Goal: Task Accomplishment & Management: Manage account settings

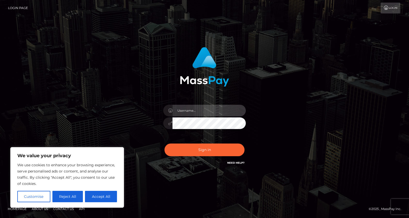
click at [200, 107] on input "text" at bounding box center [209, 111] width 73 height 12
paste input ".YvvFwB9LC.m"
type input "Drew Guizzetti"
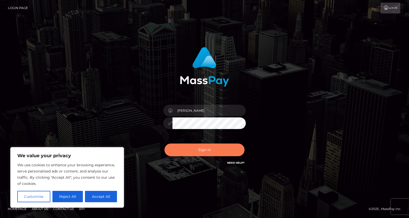
click at [195, 151] on button "Sign in" at bounding box center [205, 149] width 80 height 13
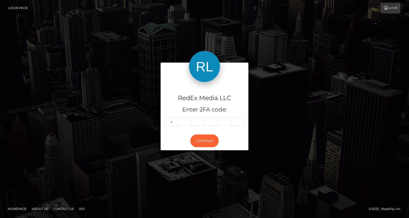
type input "0"
type input "6"
type input "4"
type input "9"
type input "8"
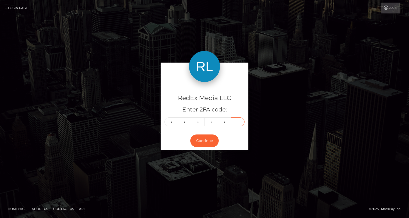
type input "4"
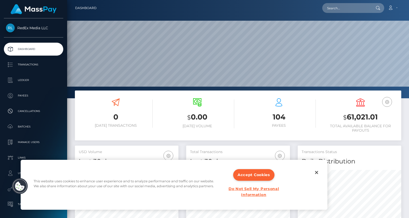
scroll to position [91, 104]
click at [317, 174] on button "Close" at bounding box center [316, 172] width 11 height 11
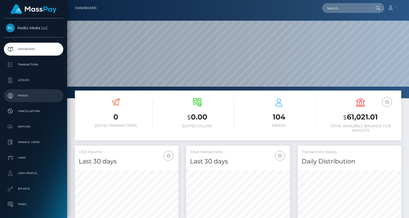
click at [22, 94] on p "Payees" at bounding box center [33, 96] width 55 height 8
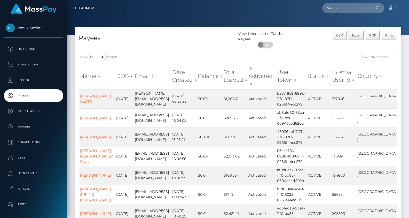
click at [102, 57] on select "10 25 50 100 250" at bounding box center [97, 57] width 19 height 6
select select "250"
click at [88, 54] on select "10 25 50 100 250" at bounding box center [97, 57] width 19 height 6
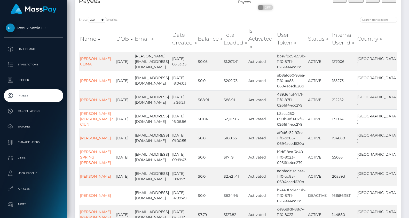
scroll to position [41, 0]
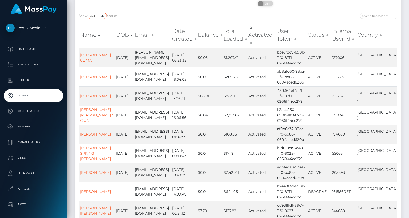
click at [104, 15] on select "10 25 50 100 250" at bounding box center [97, 16] width 19 height 6
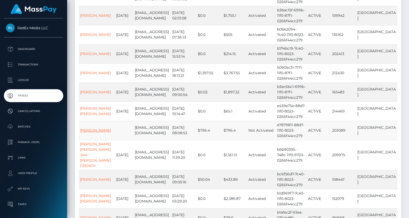
click at [93, 128] on link "Tala Henning" at bounding box center [95, 130] width 31 height 5
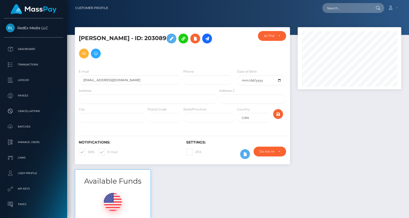
scroll to position [62, 104]
click at [122, 81] on input "[EMAIL_ADDRESS][DOMAIN_NAME]" at bounding box center [130, 80] width 103 height 10
type input "[EMAIL_ADDRESS][DOMAIN_NAME]"
click at [187, 58] on h5 "[PERSON_NAME] - ID: 203089" at bounding box center [147, 46] width 136 height 30
click at [281, 115] on icon "submit" at bounding box center [278, 114] width 6 height 6
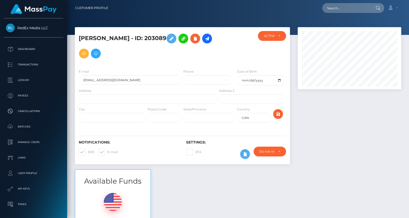
scroll to position [62, 104]
click at [124, 82] on input "[EMAIL_ADDRESS][DOMAIN_NAME]" at bounding box center [130, 80] width 103 height 10
click at [122, 81] on input "talanoellehenning@gmali.com" at bounding box center [130, 80] width 103 height 10
type input "talanoellehenning@gmail.com"
click at [157, 57] on h5 "Tala Henning - ID: 203089" at bounding box center [147, 46] width 136 height 30
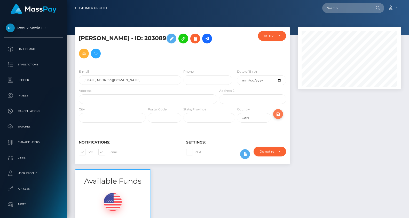
click at [281, 110] on button "submit" at bounding box center [278, 114] width 10 height 10
click at [168, 40] on icon at bounding box center [171, 38] width 6 height 6
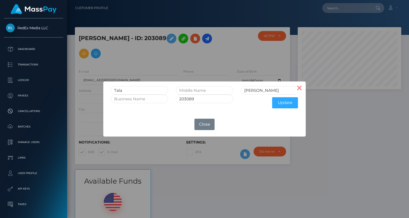
click at [302, 87] on button "×" at bounding box center [299, 87] width 12 height 12
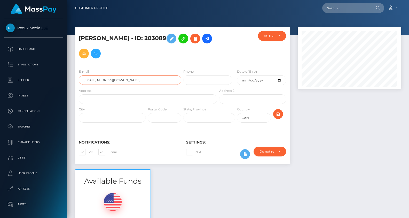
click at [121, 80] on input "[EMAIL_ADDRESS][DOMAIN_NAME]" at bounding box center [130, 80] width 103 height 10
drag, startPoint x: 139, startPoint y: 80, endPoint x: 116, endPoint y: 80, distance: 22.7
click at [116, 80] on input "[EMAIL_ADDRESS][DOMAIN_NAME]" at bounding box center [130, 80] width 103 height 10
type input "[EMAIL_ADDRESS][DOMAIN_NAME]"
click at [125, 58] on h5 "[PERSON_NAME] - ID: 203089" at bounding box center [147, 46] width 136 height 30
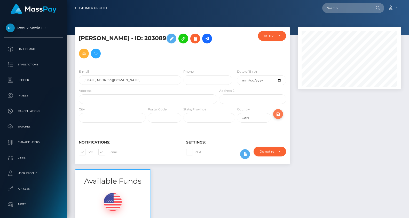
click at [280, 112] on icon "submit" at bounding box center [278, 114] width 6 height 6
click at [124, 81] on input "[EMAIL_ADDRESS][DOMAIN_NAME]" at bounding box center [130, 80] width 103 height 10
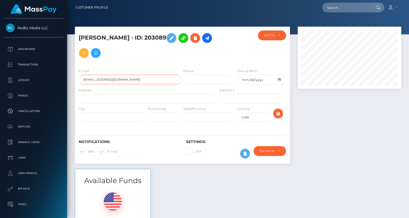
type input "[EMAIL_ADDRESS][DOMAIN_NAME]"
click at [280, 120] on div at bounding box center [281, 115] width 18 height 19
click at [279, 112] on icon "submit" at bounding box center [278, 113] width 6 height 6
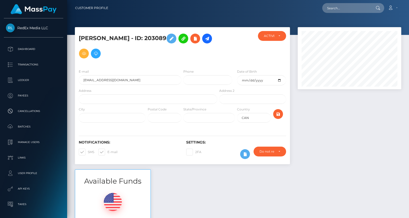
scroll to position [62, 104]
drag, startPoint x: 142, startPoint y: 82, endPoint x: 79, endPoint y: 80, distance: 63.3
click at [79, 80] on input "[EMAIL_ADDRESS][DOMAIN_NAME]" at bounding box center [130, 80] width 103 height 10
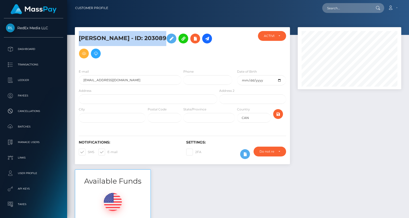
drag, startPoint x: 78, startPoint y: 38, endPoint x: 154, endPoint y: 38, distance: 76.2
click at [154, 38] on div "Tala Henning - ID: 203089" at bounding box center [146, 48] width 143 height 34
copy h5 "Tala Henning - ID: 203089"
